Goal: Feedback & Contribution: Contribute content

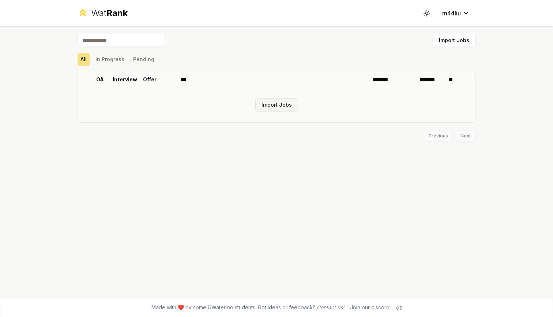
click at [288, 102] on button "Import Jobs" at bounding box center [276, 104] width 43 height 13
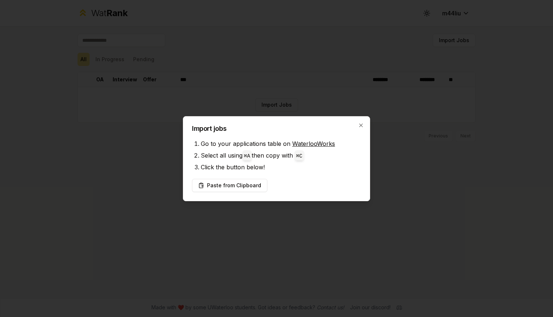
click at [308, 140] on link "WaterlooWorks" at bounding box center [313, 143] width 43 height 7
click at [239, 188] on button "Paste from Clipboard" at bounding box center [229, 185] width 75 height 13
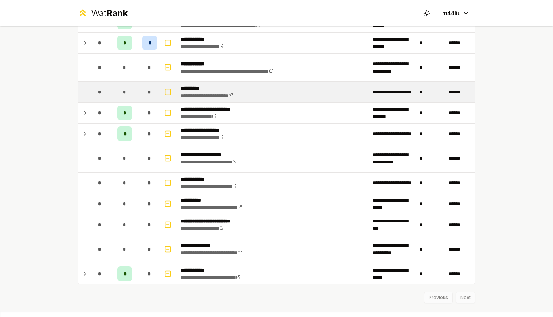
scroll to position [907, 0]
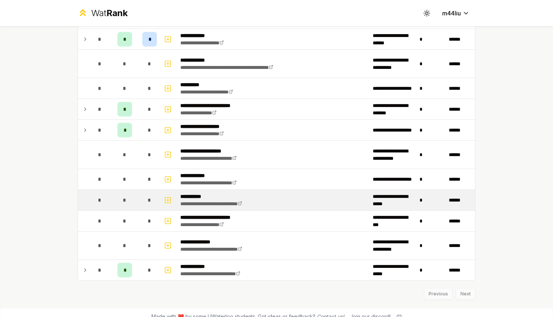
click at [121, 196] on div "*" at bounding box center [124, 199] width 15 height 15
click at [128, 201] on div "*" at bounding box center [124, 199] width 15 height 15
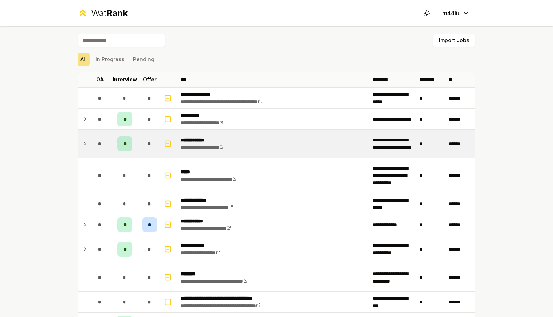
scroll to position [0, 0]
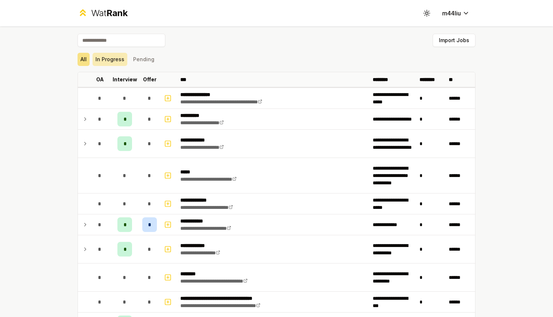
click at [111, 61] on button "In Progress" at bounding box center [110, 59] width 35 height 13
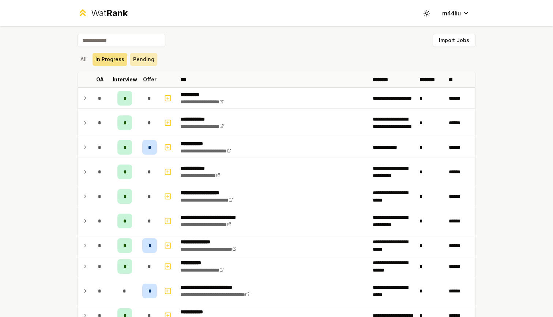
click at [140, 61] on button "Pending" at bounding box center [143, 59] width 27 height 13
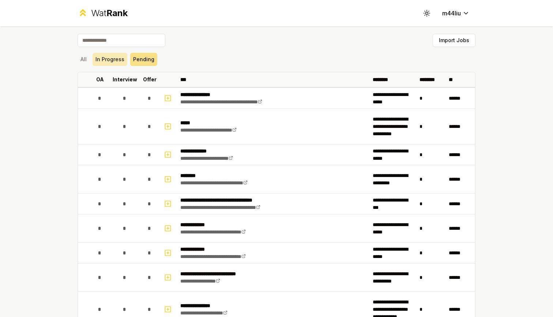
click at [116, 60] on button "In Progress" at bounding box center [110, 59] width 35 height 13
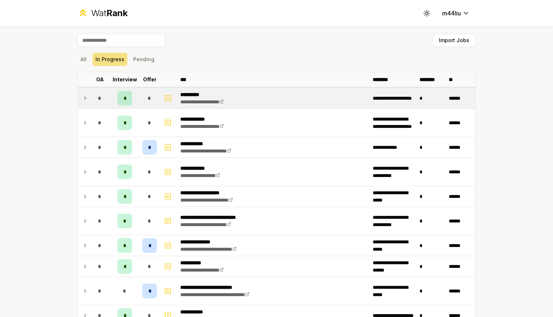
click at [130, 100] on div "*" at bounding box center [124, 98] width 15 height 15
click at [79, 97] on td at bounding box center [84, 98] width 12 height 20
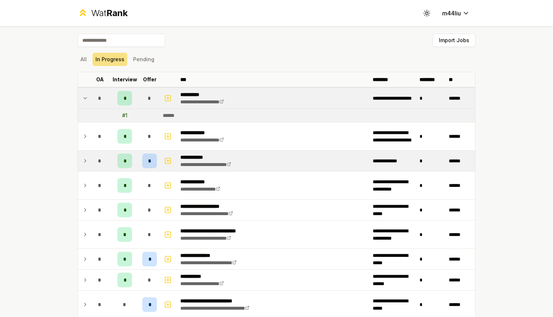
click at [84, 160] on icon at bounding box center [85, 160] width 6 height 9
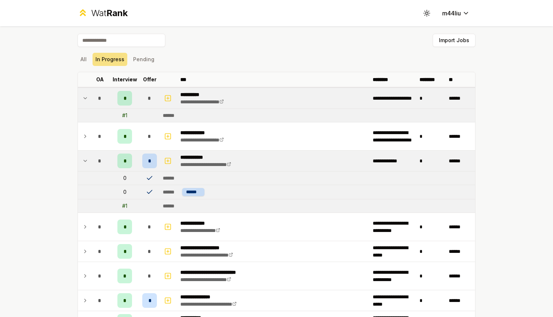
click at [84, 160] on icon at bounding box center [85, 160] width 3 height 1
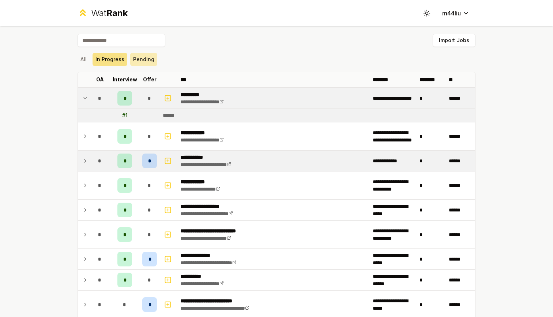
click at [147, 57] on button "Pending" at bounding box center [143, 59] width 27 height 13
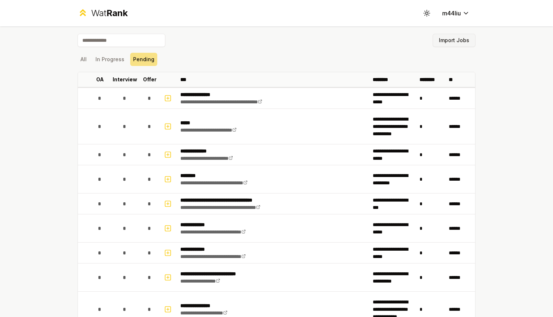
click at [449, 35] on button "Import Jobs" at bounding box center [454, 40] width 43 height 13
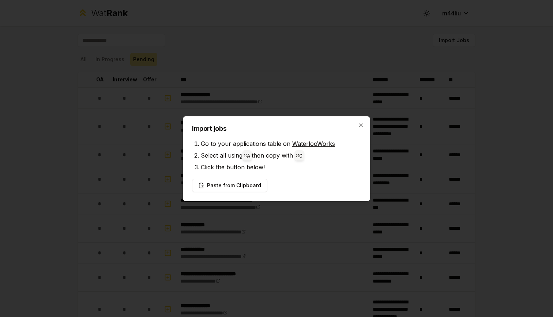
click at [363, 125] on icon "button" at bounding box center [361, 125] width 6 height 6
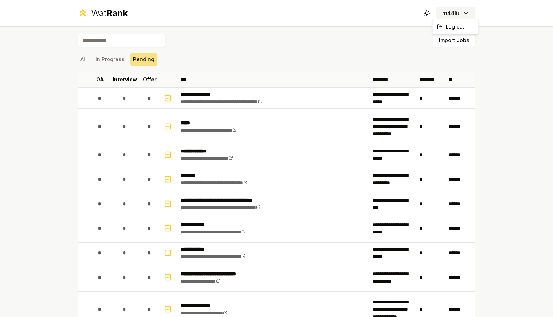
click at [453, 14] on html "**********" at bounding box center [276, 158] width 553 height 317
click at [93, 39] on html "**********" at bounding box center [276, 158] width 553 height 317
click at [93, 39] on input at bounding box center [122, 40] width 88 height 13
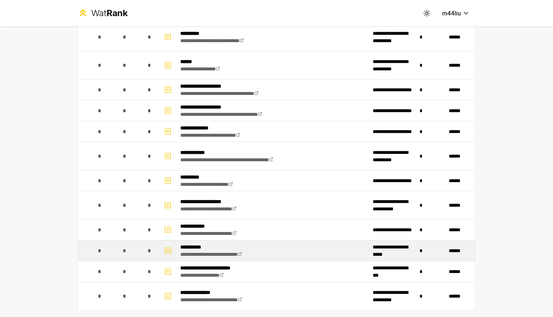
scroll to position [399, 0]
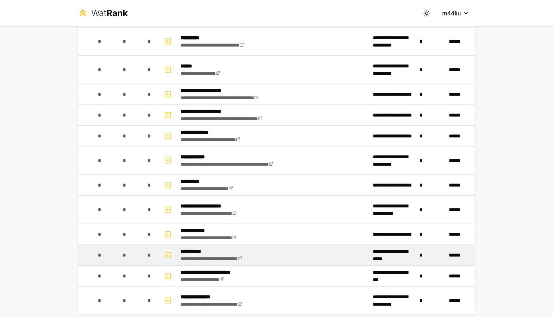
click at [169, 256] on icon "button" at bounding box center [167, 254] width 7 height 9
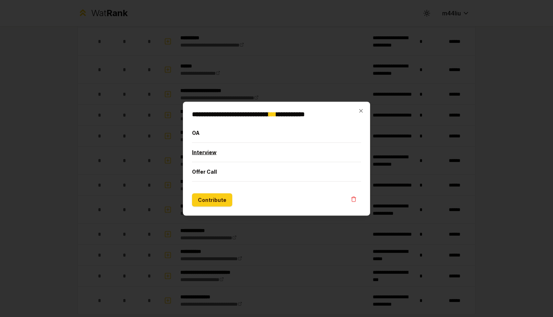
click at [214, 155] on button "Interview" at bounding box center [276, 151] width 169 height 19
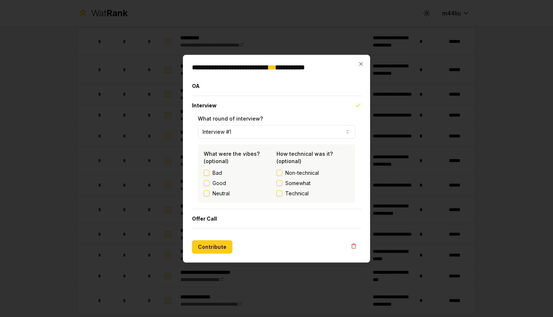
click at [277, 184] on button "Somewhat" at bounding box center [280, 183] width 6 height 6
click at [298, 181] on span "Somewhat" at bounding box center [297, 182] width 25 height 7
click at [283, 181] on button "Somewhat" at bounding box center [280, 183] width 6 height 6
click at [224, 241] on button "Contribute" at bounding box center [212, 246] width 40 height 13
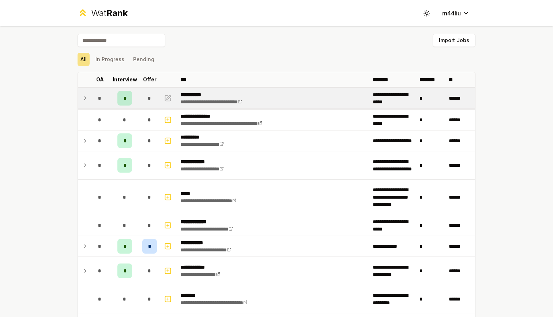
scroll to position [0, 0]
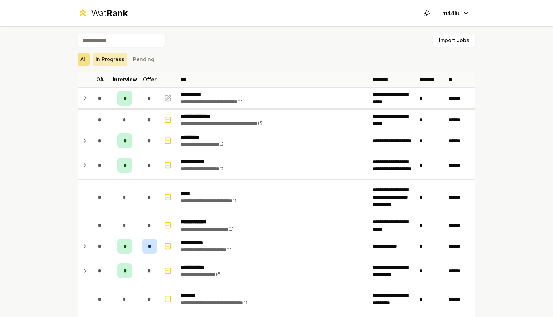
click at [118, 60] on button "In Progress" at bounding box center [110, 59] width 35 height 13
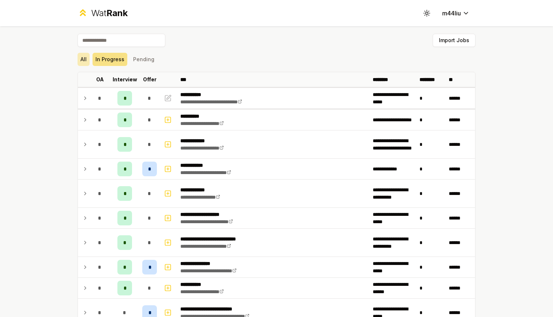
click at [83, 58] on button "All" at bounding box center [84, 59] width 12 height 13
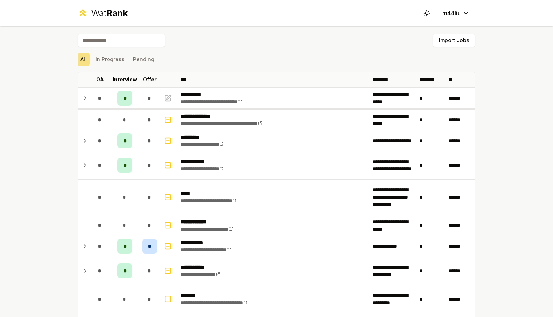
click at [128, 38] on input at bounding box center [122, 40] width 88 height 13
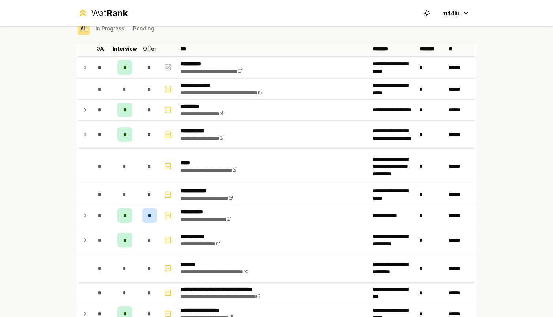
scroll to position [48, 0]
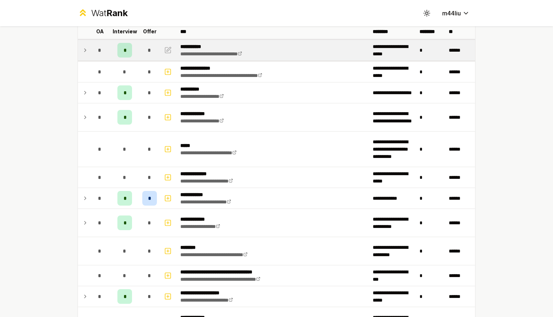
click at [79, 49] on td at bounding box center [84, 50] width 12 height 20
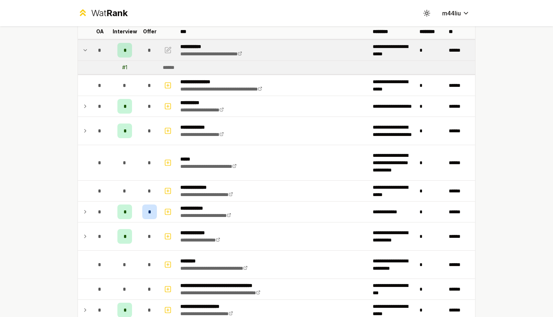
click at [79, 49] on td at bounding box center [84, 50] width 12 height 20
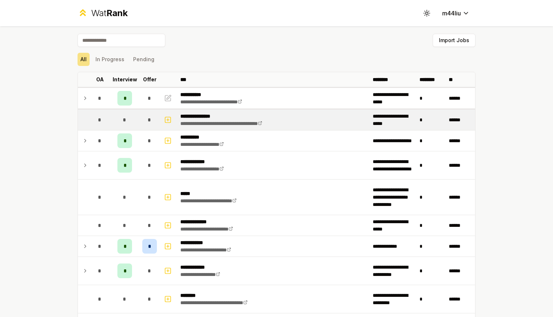
scroll to position [0, 0]
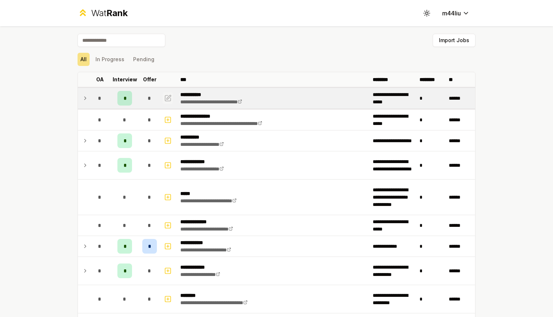
click at [168, 100] on icon "button" at bounding box center [167, 98] width 7 height 9
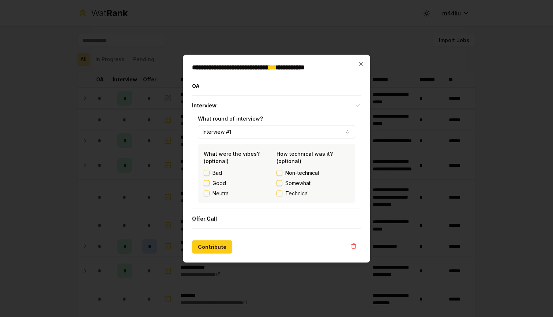
click at [221, 215] on button "Offer Call" at bounding box center [276, 218] width 169 height 19
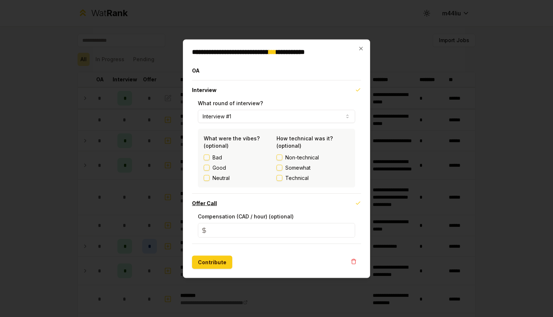
click at [250, 198] on button "Offer Call" at bounding box center [276, 202] width 169 height 19
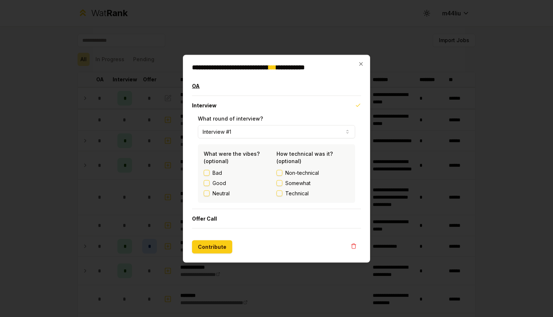
click at [252, 82] on button "OA" at bounding box center [276, 85] width 169 height 19
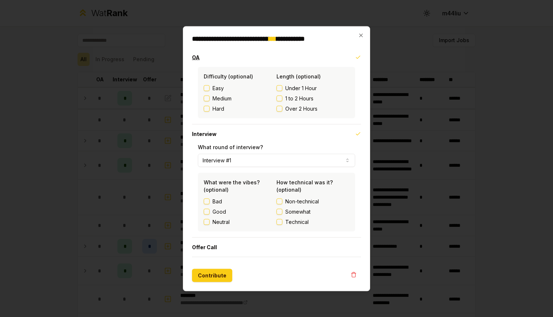
click at [260, 54] on button "OA" at bounding box center [276, 57] width 169 height 19
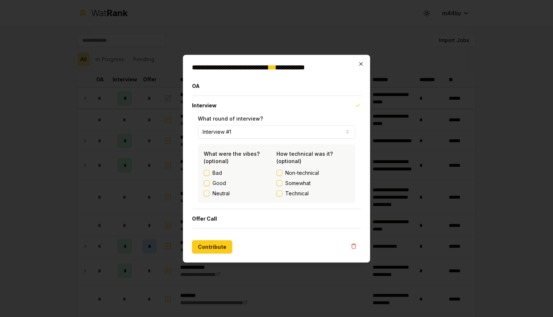
click at [362, 62] on icon "button" at bounding box center [361, 64] width 6 height 6
